Goal: Task Accomplishment & Management: Manage account settings

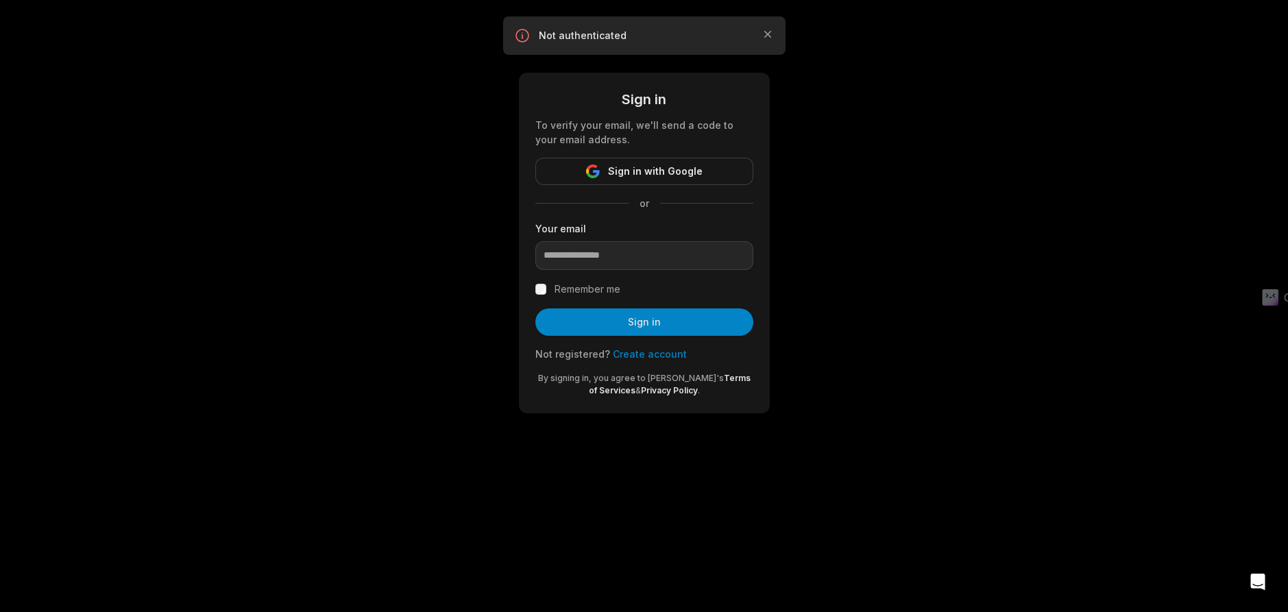
click at [657, 168] on span "Sign in with Google" at bounding box center [655, 171] width 95 height 16
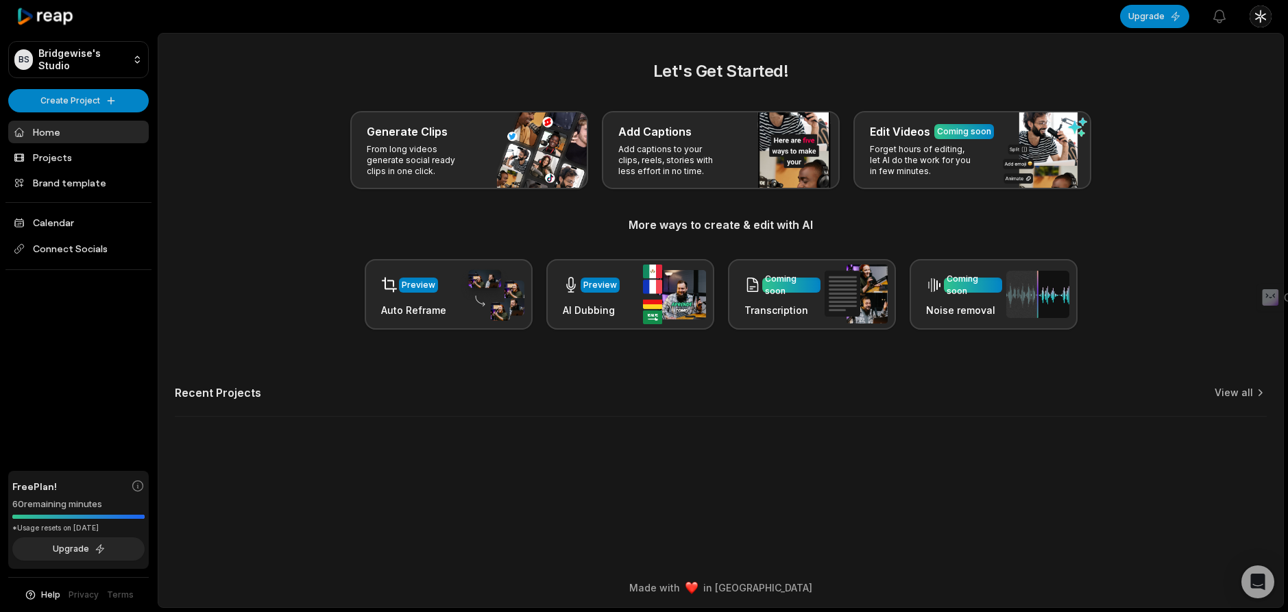
click at [1254, 14] on html "BS Bridgewise's Studio Create Project Home Projects Brand template Calendar Con…" at bounding box center [644, 306] width 1288 height 612
click at [1255, 20] on html "BS Bridgewise's Studio Create Project Home Projects Brand template Calendar Con…" at bounding box center [644, 306] width 1288 height 612
click at [1258, 17] on html "BS Bridgewise's Studio Create Project Home Projects Brand template Calendar Con…" at bounding box center [644, 306] width 1288 height 612
drag, startPoint x: 1216, startPoint y: 86, endPoint x: 1197, endPoint y: 115, distance: 34.2
click at [1197, 115] on div "Bridgewise [DOMAIN_NAME][EMAIL_ADDRESS][DOMAIN_NAME] Settings Sign Out" at bounding box center [1212, 81] width 154 height 94
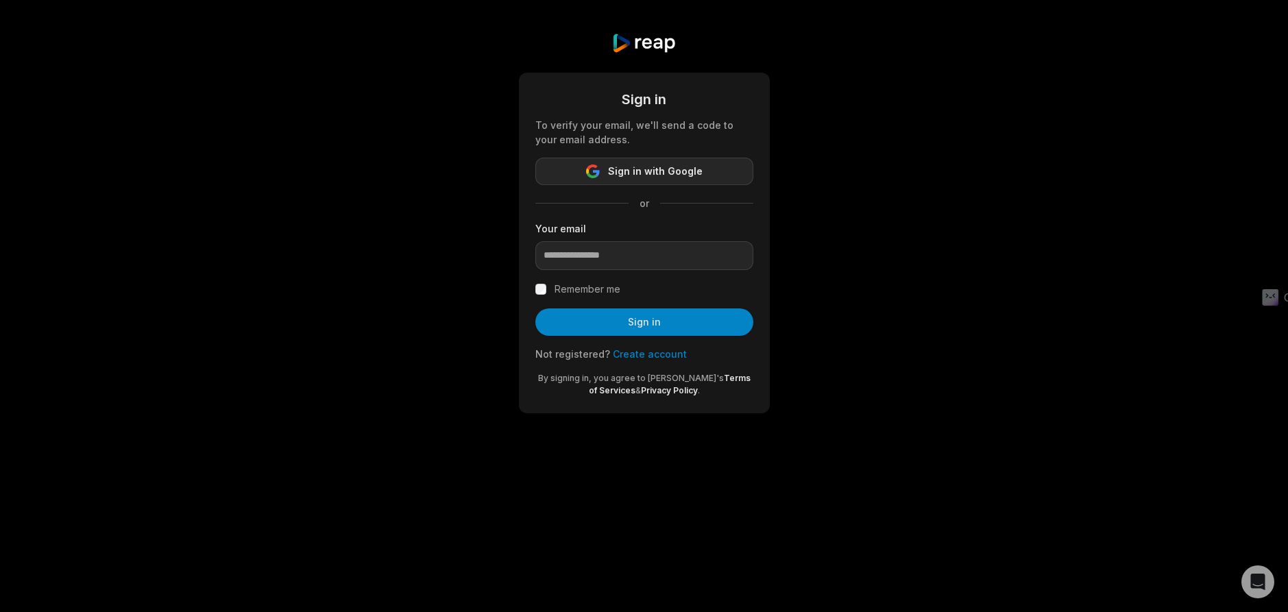
click at [716, 160] on button "Sign in with Google" at bounding box center [644, 171] width 218 height 27
